Goal: Task Accomplishment & Management: Complete application form

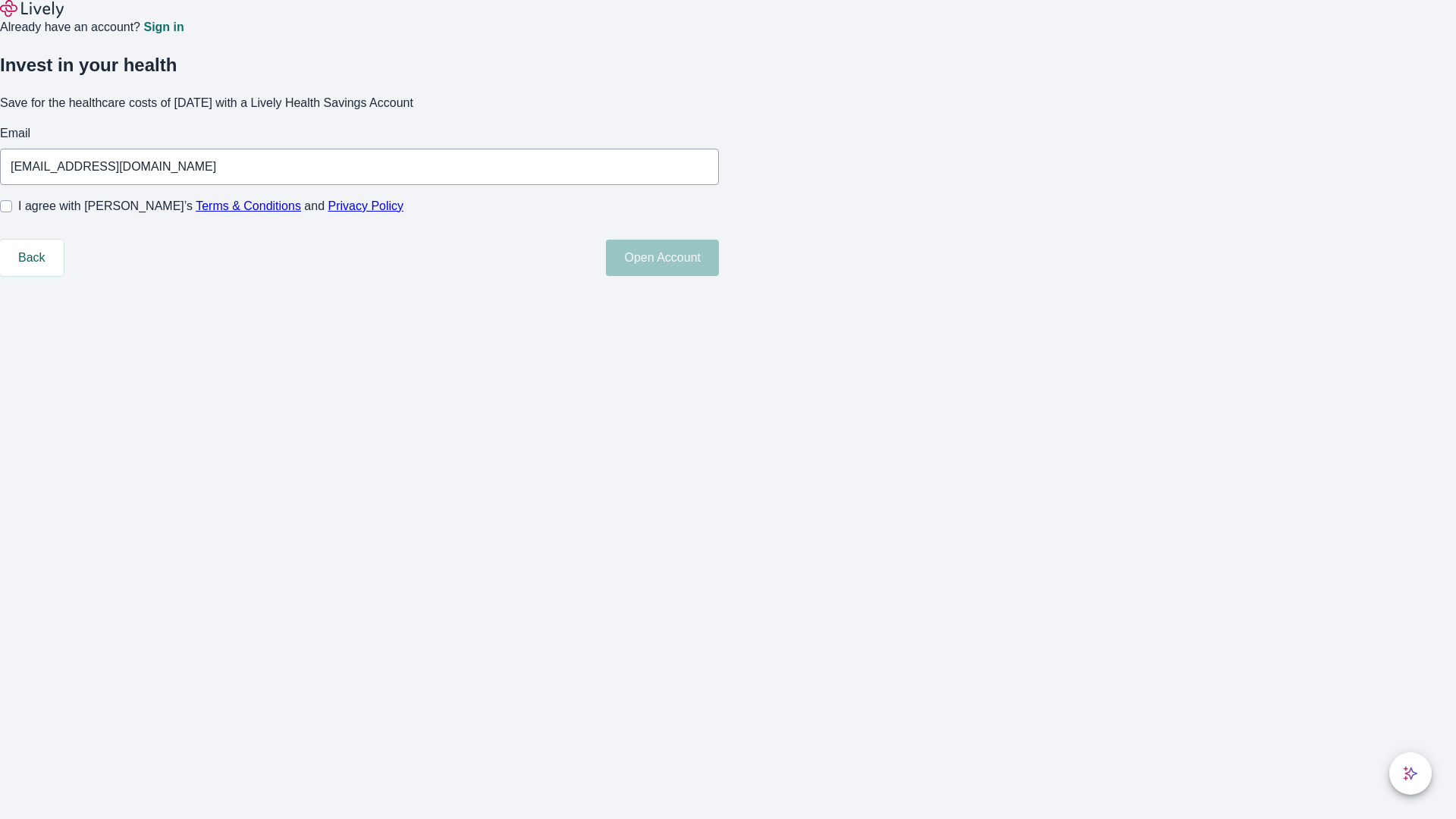
click at [12, 213] on input "I agree with Lively’s Terms & Conditions and Privacy Policy" at bounding box center [6, 206] width 12 height 12
checkbox input "true"
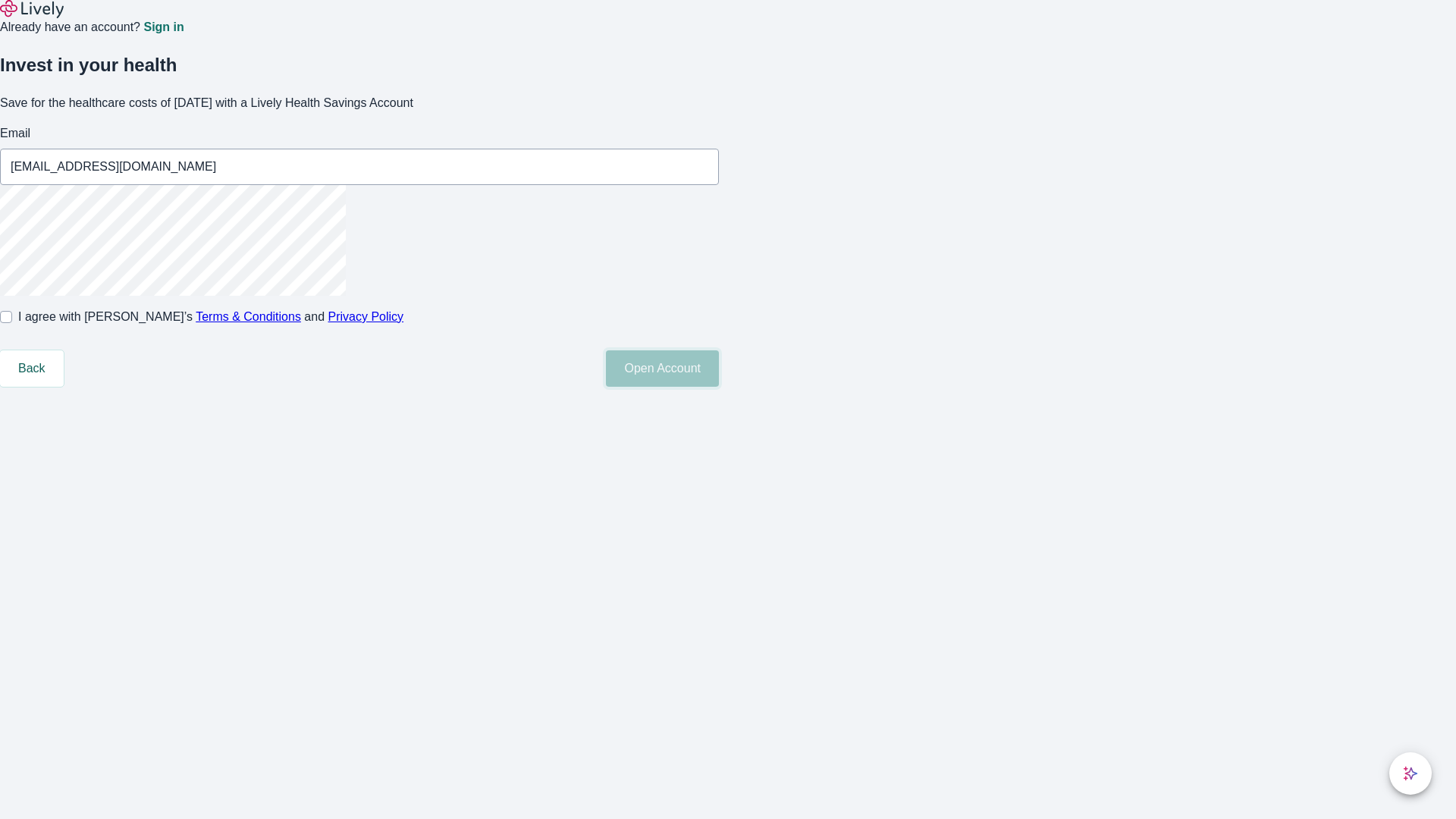
click at [719, 387] on button "Open Account" at bounding box center [662, 369] width 113 height 36
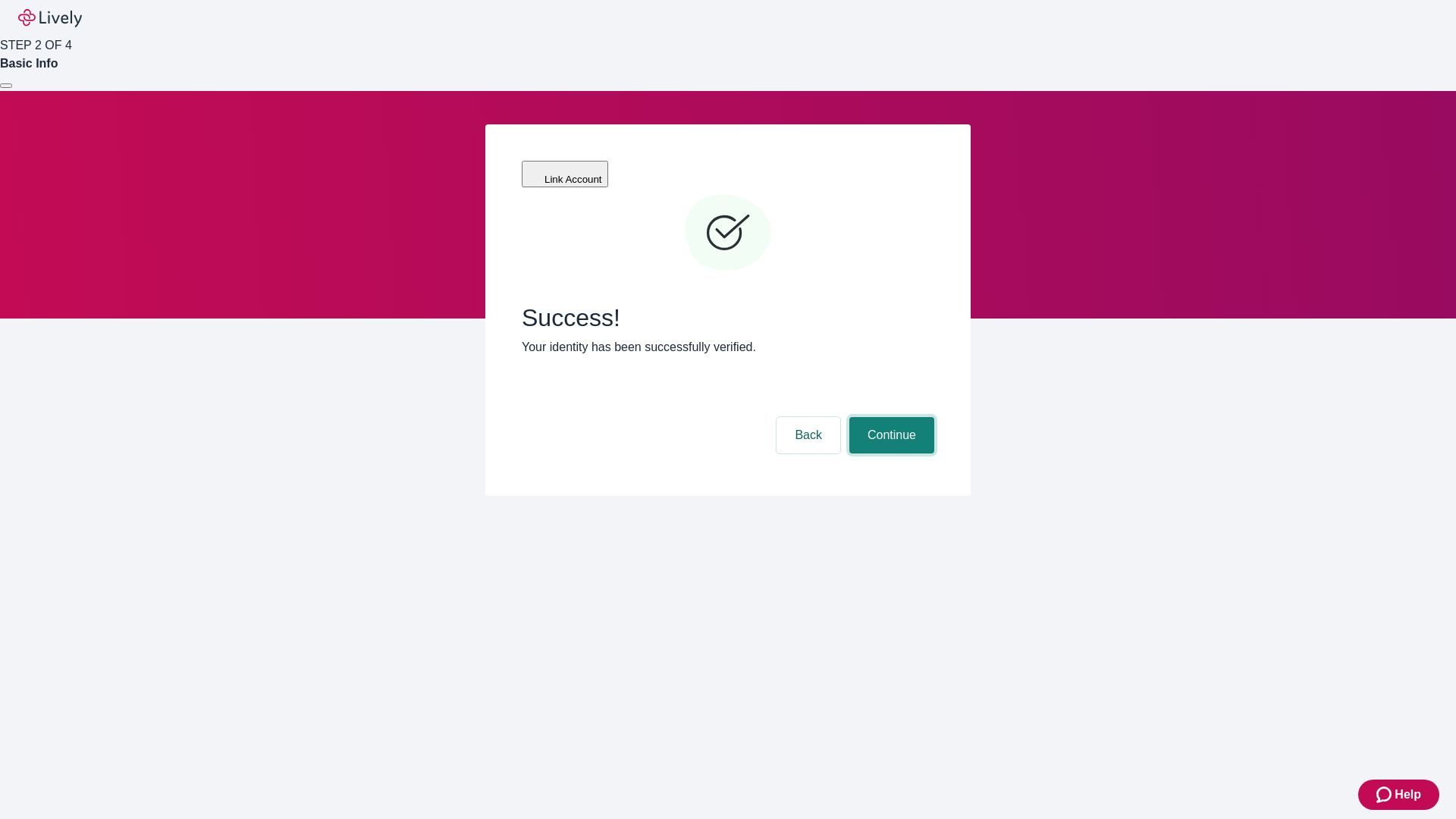
click at [889, 417] on button "Continue" at bounding box center [891, 435] width 85 height 36
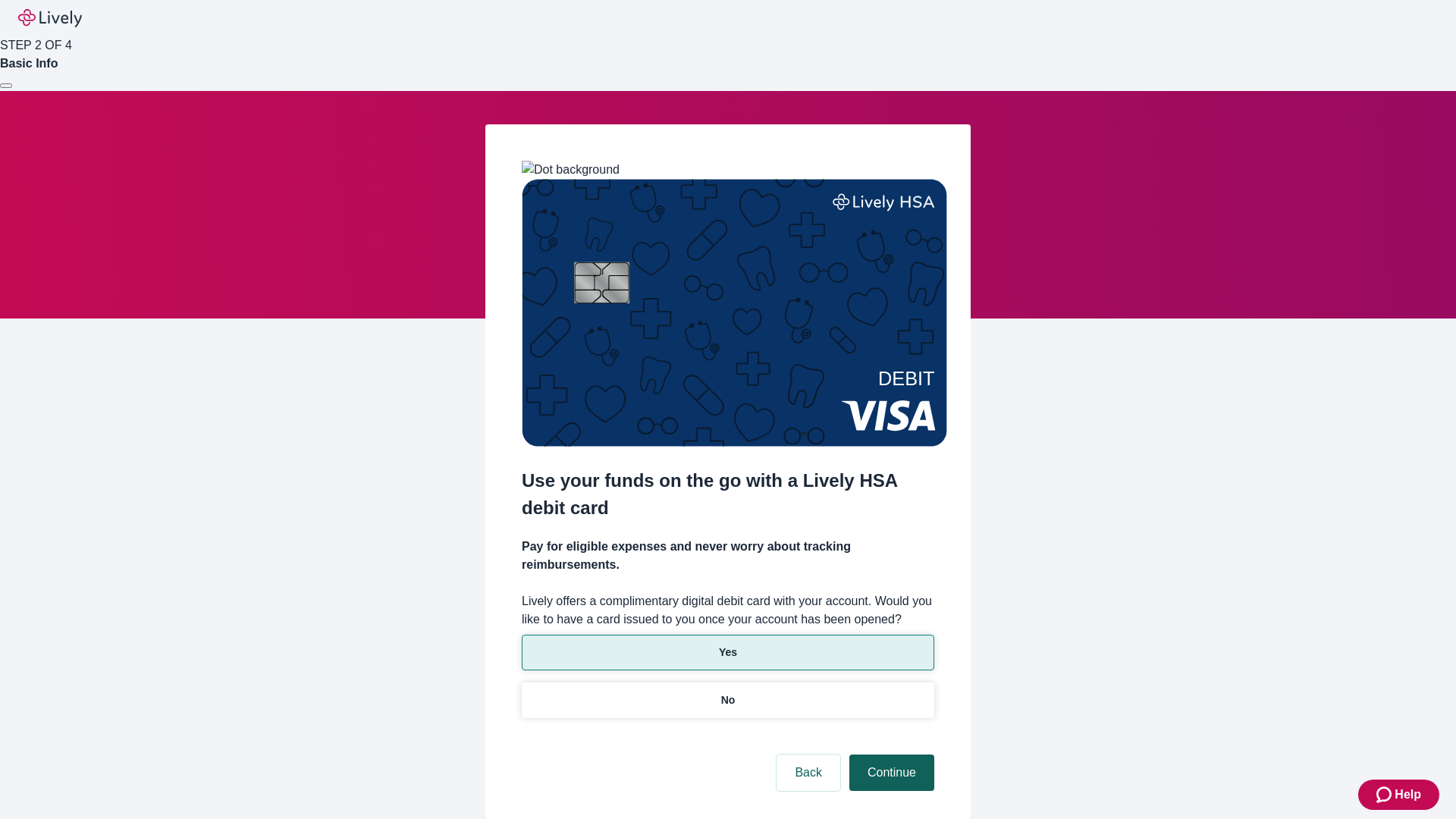
click at [727, 644] on p "Yes" at bounding box center [728, 652] width 18 height 16
click at [889, 754] on button "Continue" at bounding box center [891, 772] width 85 height 36
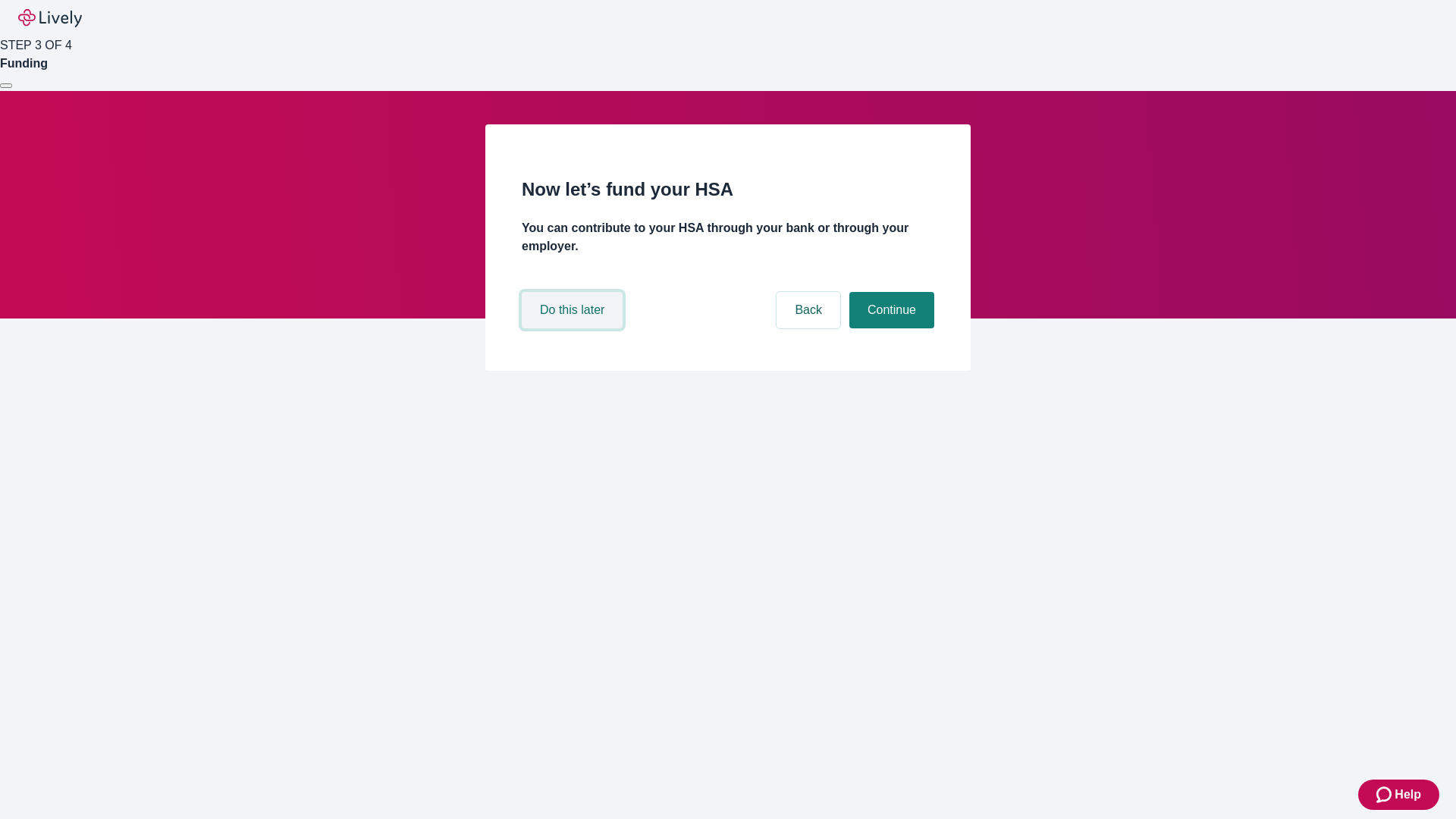
click at [574, 328] on button "Do this later" at bounding box center [572, 310] width 101 height 36
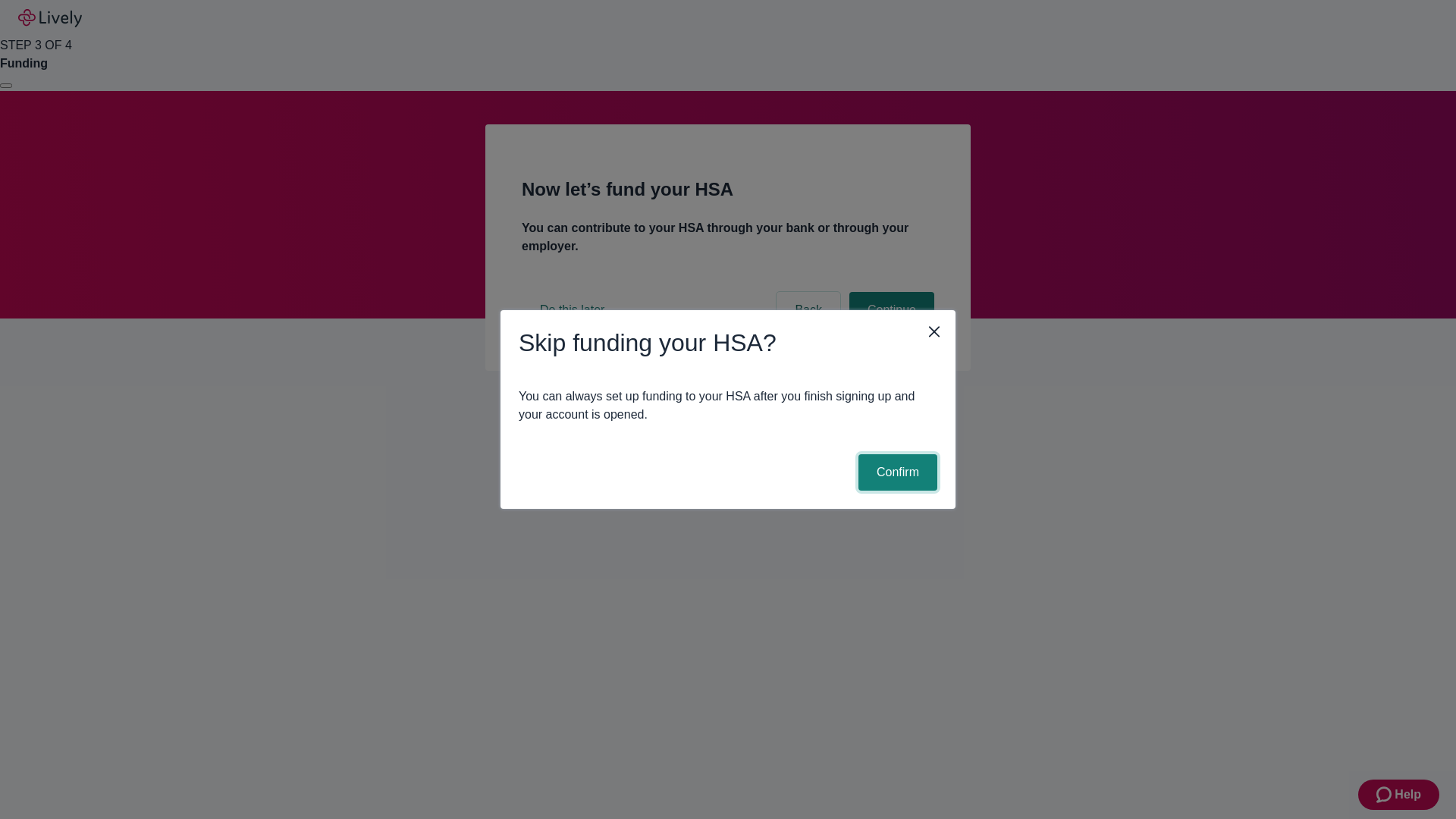
click at [895, 473] on button "Confirm" at bounding box center [898, 472] width 79 height 36
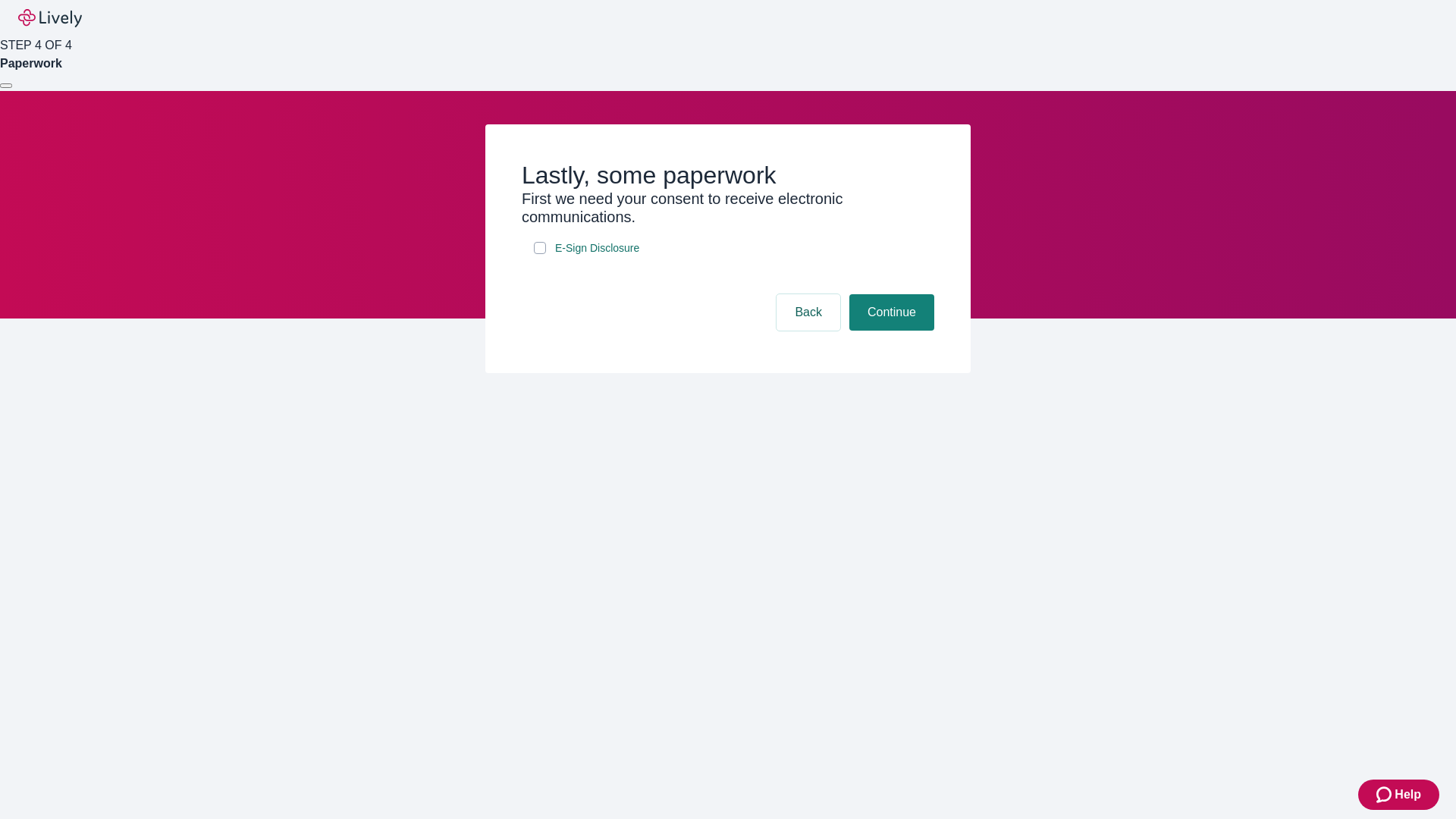
click at [540, 254] on input "E-Sign Disclosure" at bounding box center [540, 248] width 12 height 12
checkbox input "true"
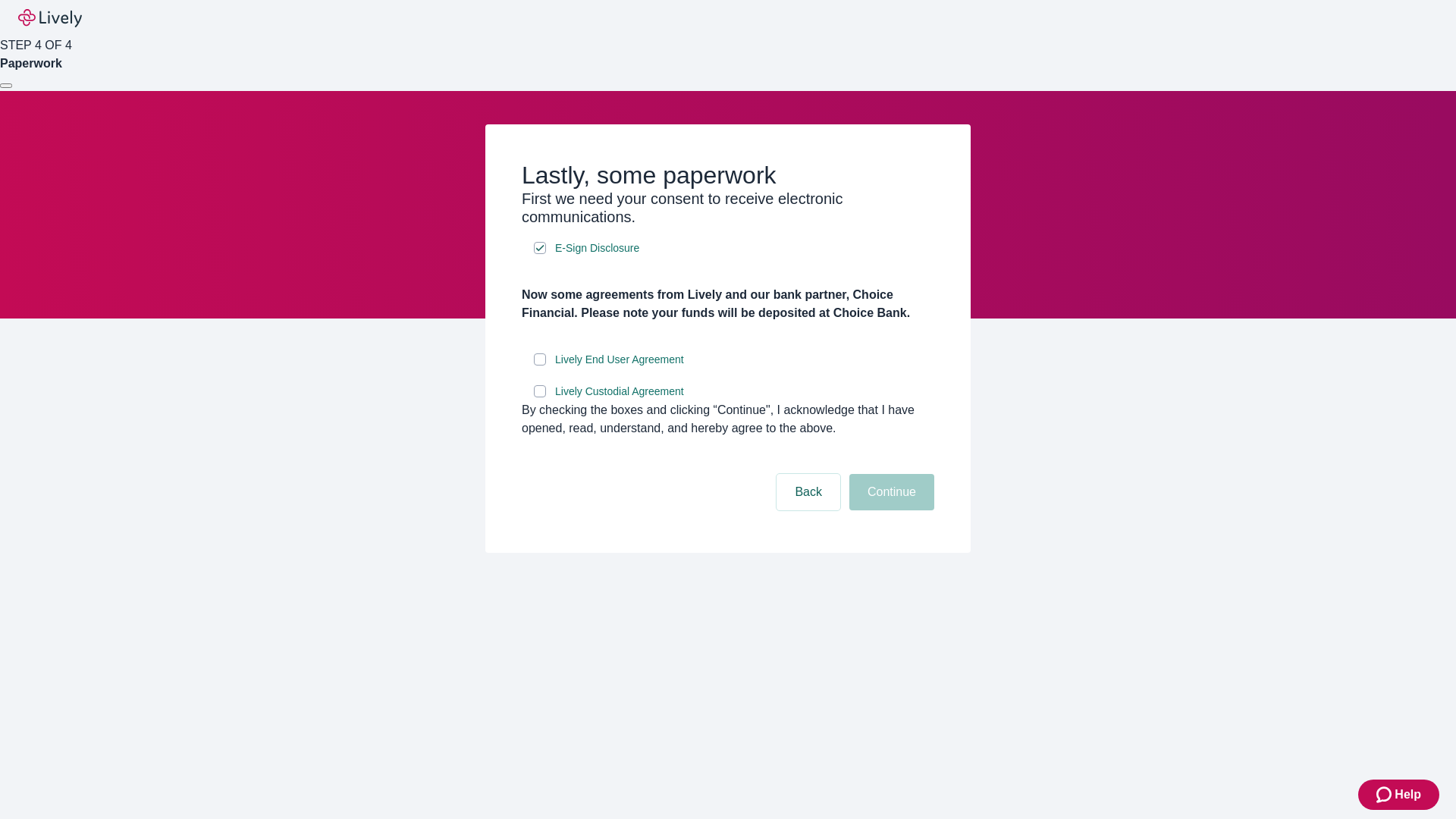
click at [540, 365] on input "Lively End User Agreement" at bounding box center [540, 359] width 12 height 12
checkbox input "true"
click at [540, 397] on input "Lively Custodial Agreement" at bounding box center [540, 391] width 12 height 12
checkbox input "true"
click at [889, 511] on button "Continue" at bounding box center [891, 492] width 85 height 36
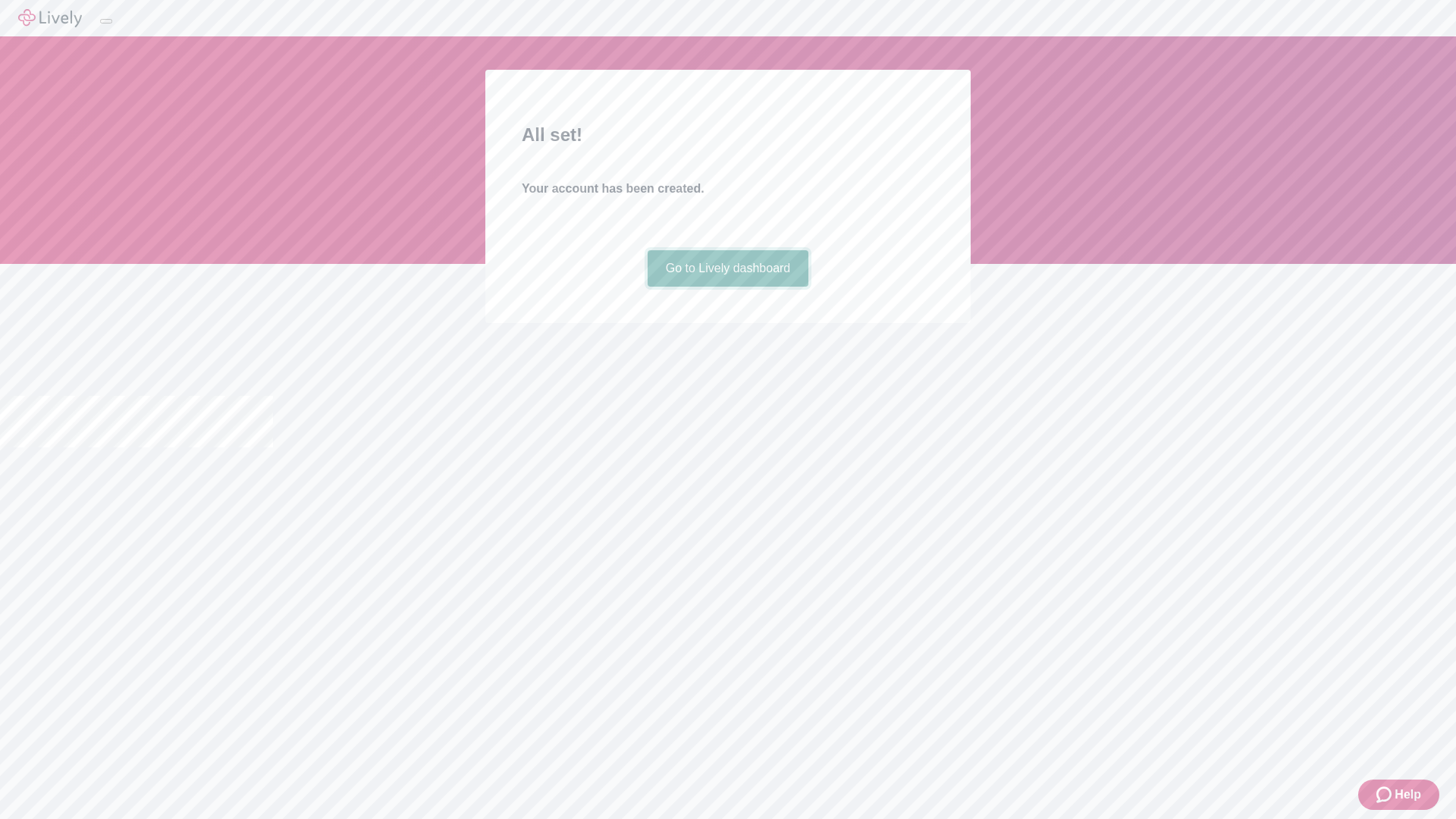
click at [727, 287] on link "Go to Lively dashboard" at bounding box center [728, 269] width 162 height 36
